Goal: Information Seeking & Learning: Learn about a topic

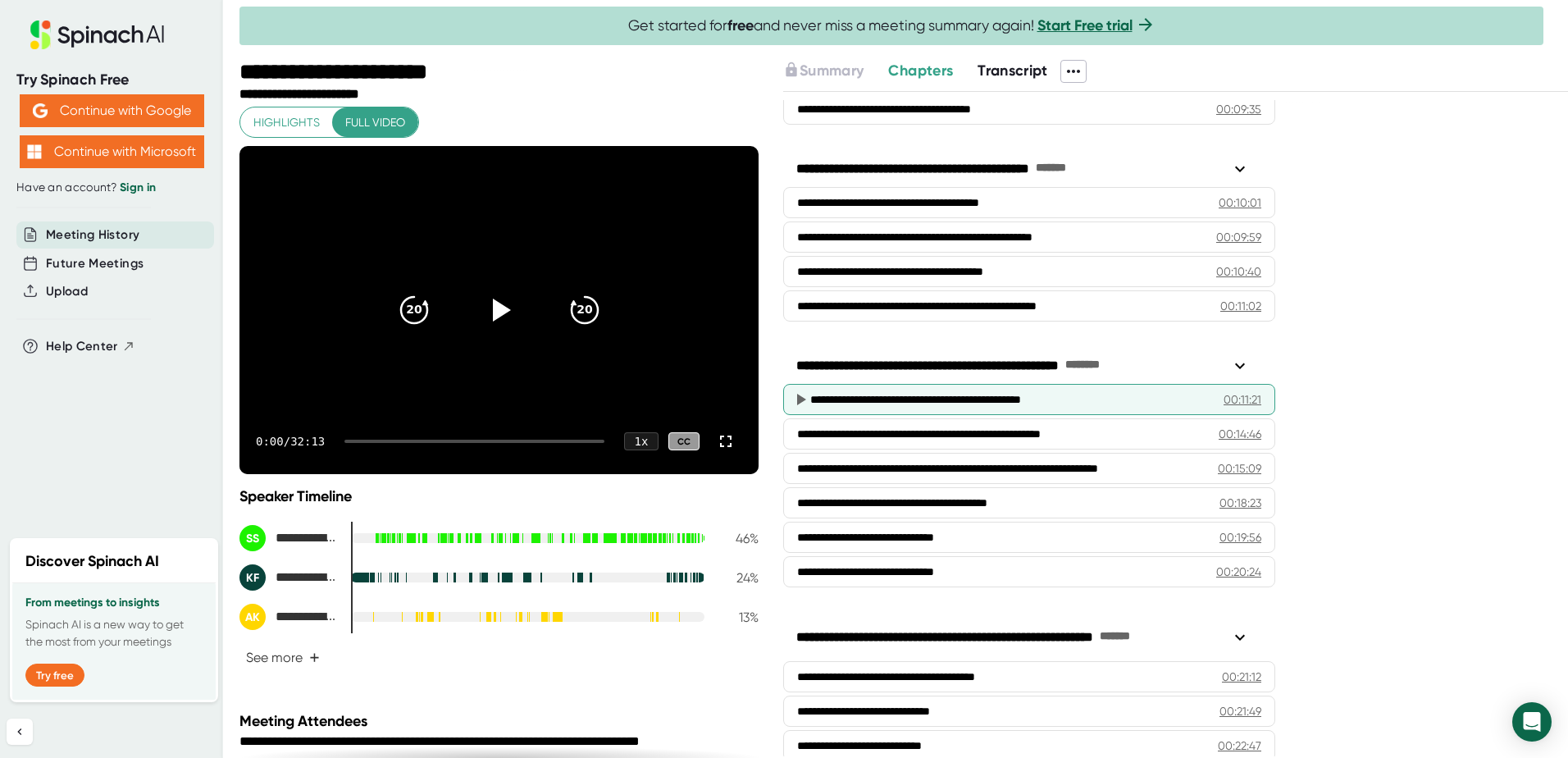
scroll to position [492, 0]
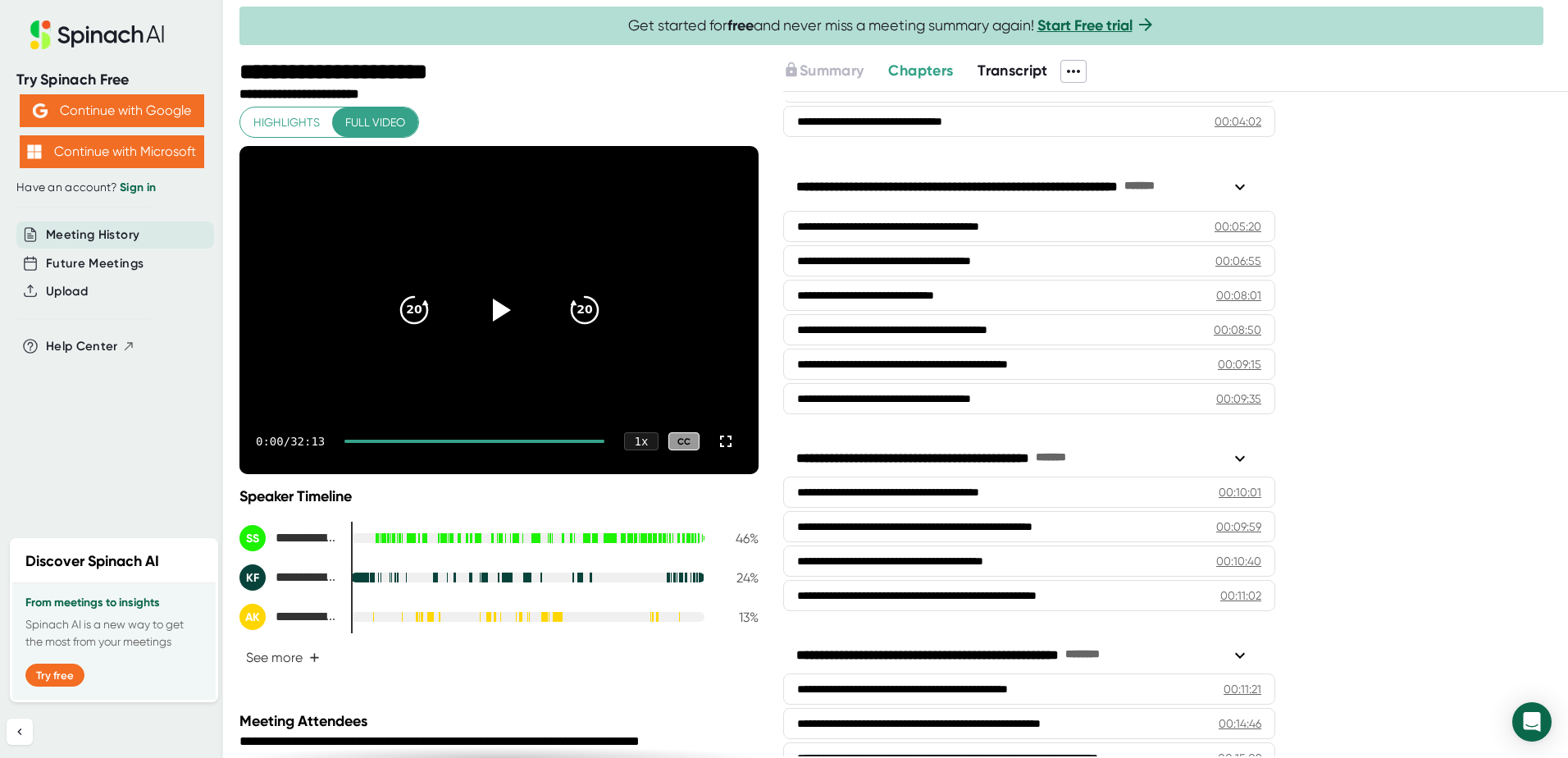
scroll to position [121, 0]
